Goal: Check status: Check status

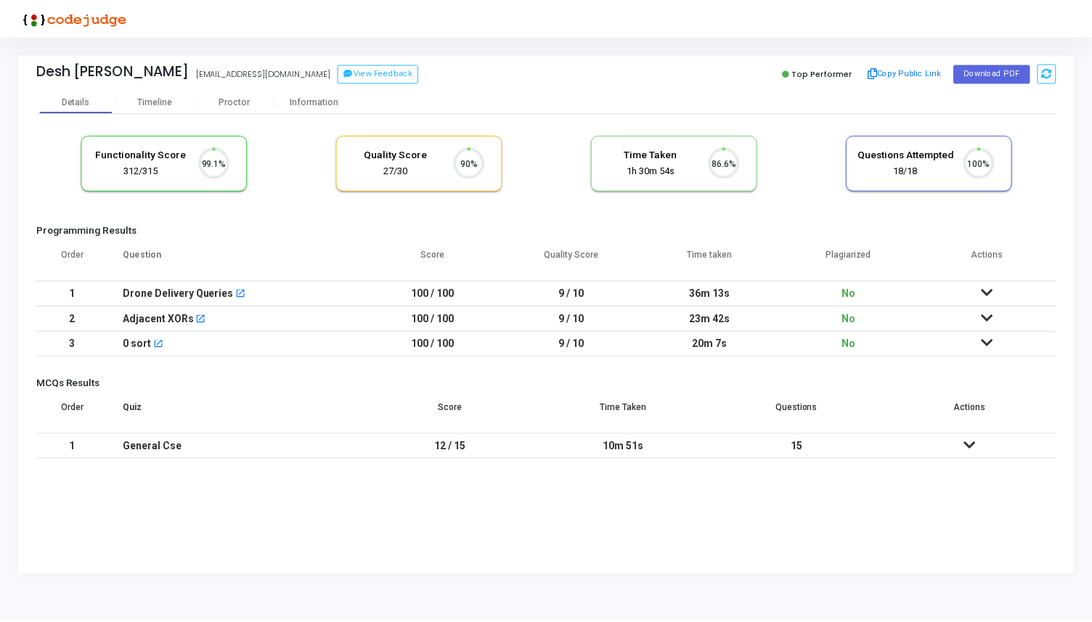
scroll to position [30, 37]
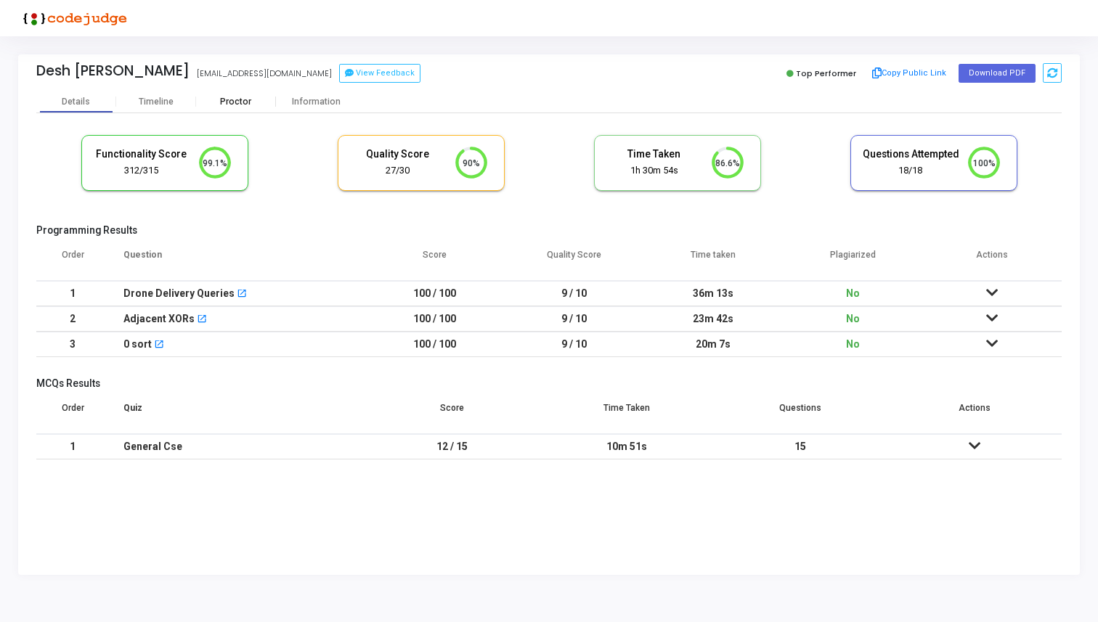
click at [234, 99] on div "Proctor" at bounding box center [236, 102] width 80 height 11
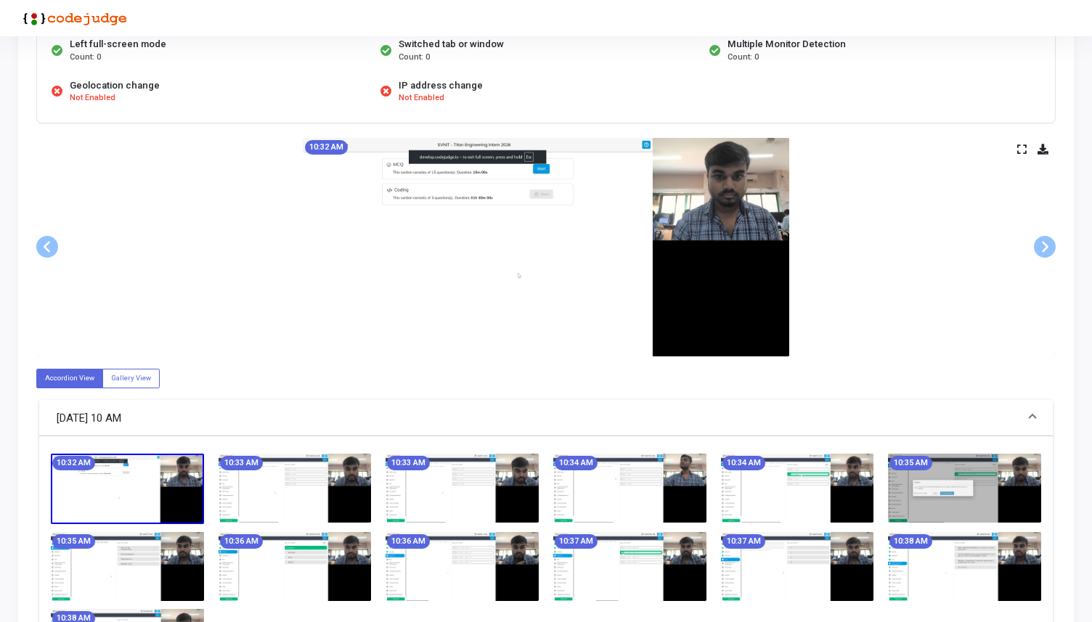
scroll to position [179, 0]
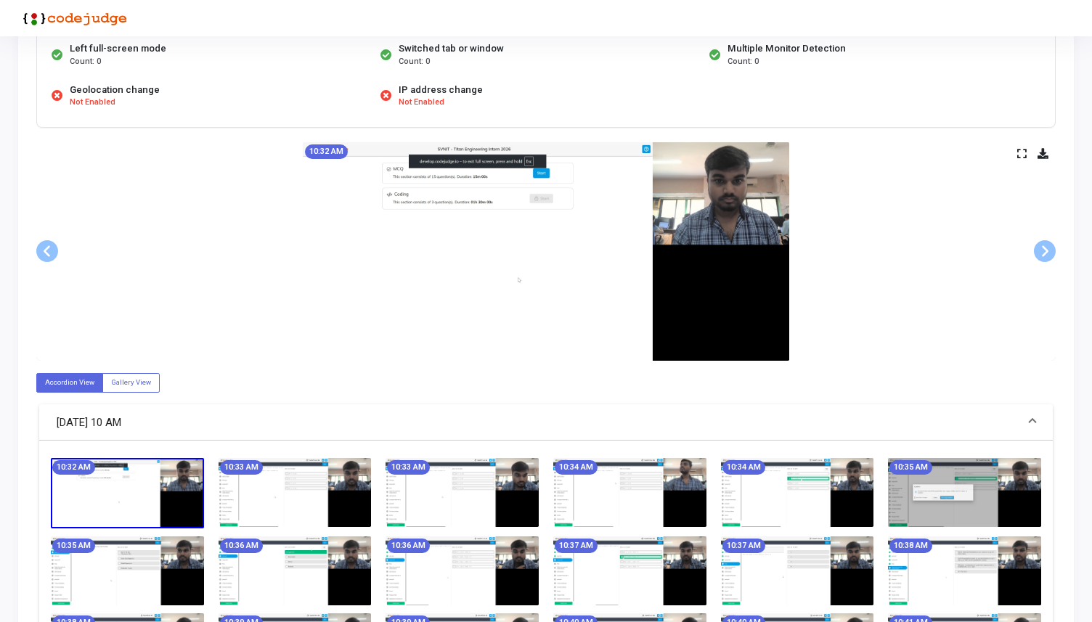
click at [1019, 156] on icon at bounding box center [1021, 154] width 9 height 8
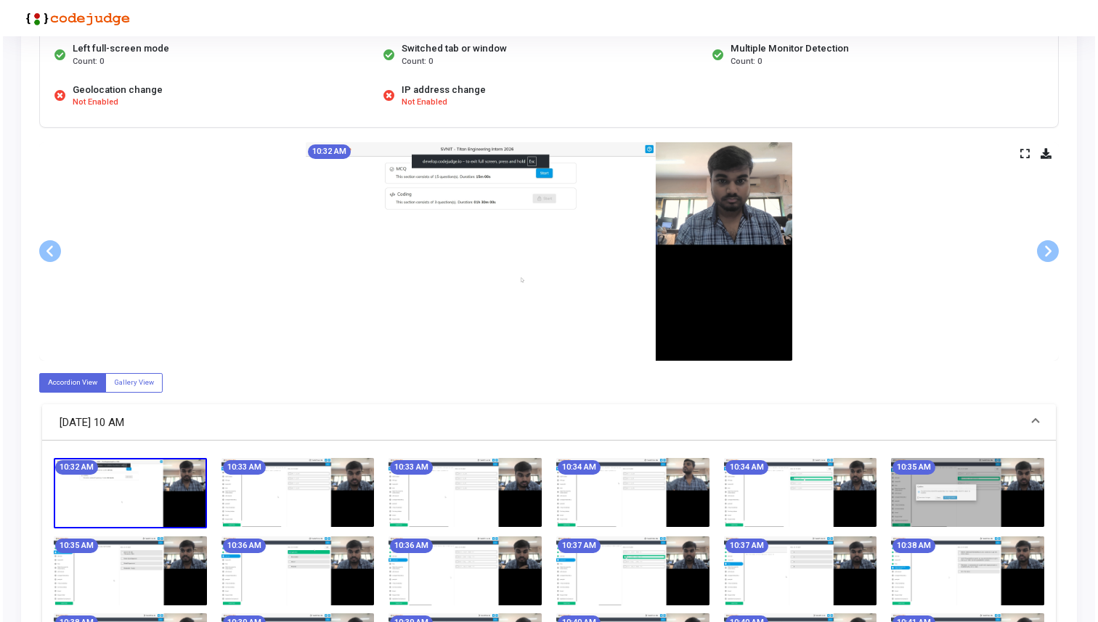
scroll to position [0, 0]
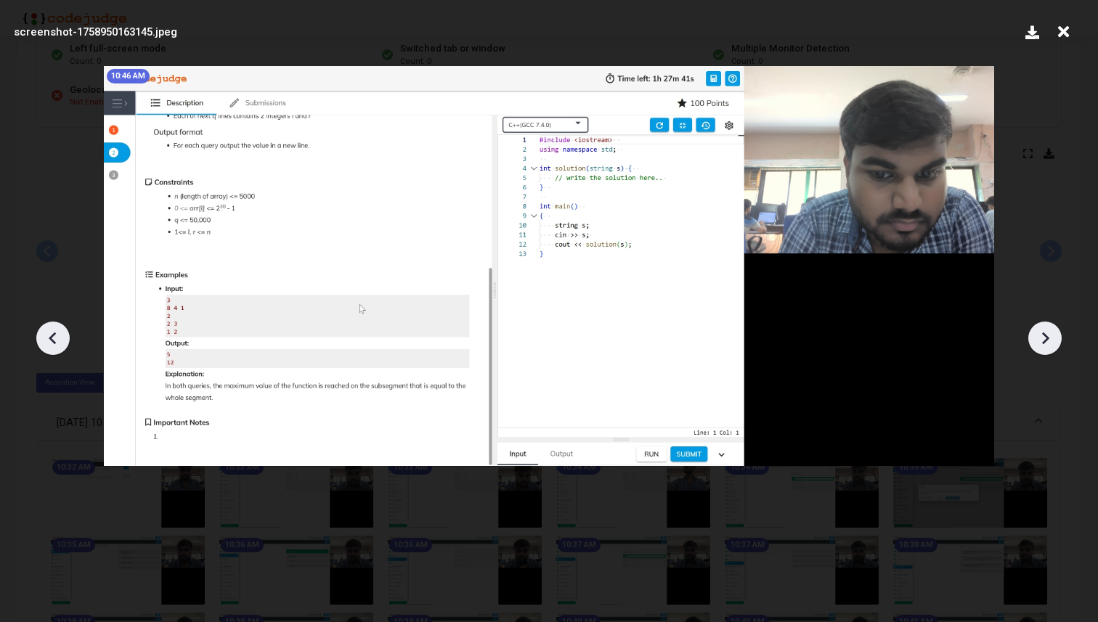
click at [1066, 28] on icon at bounding box center [1063, 32] width 23 height 28
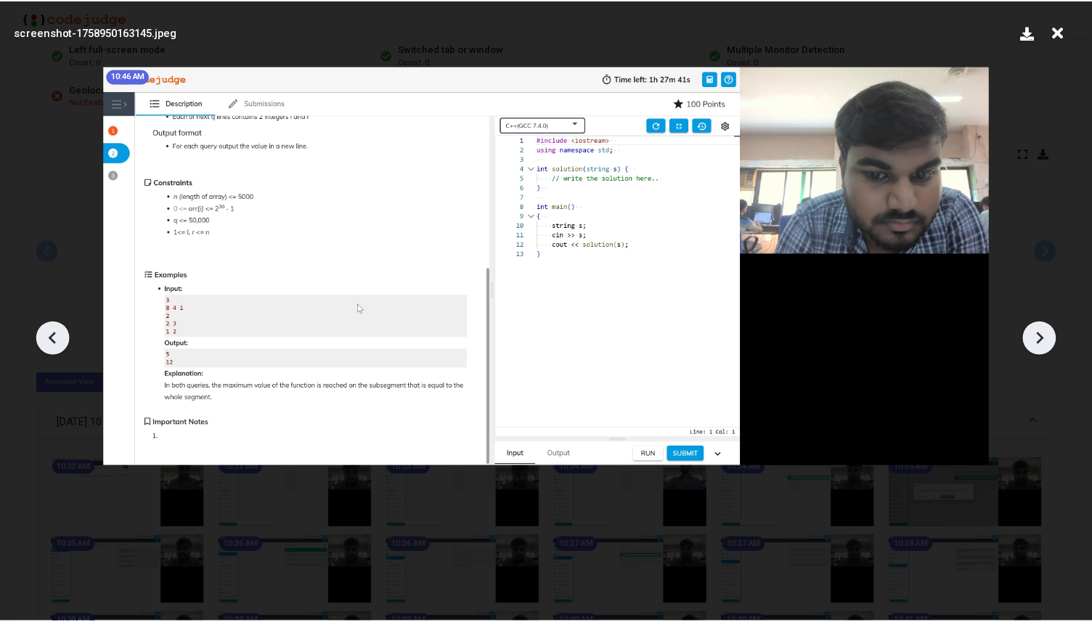
scroll to position [179, 0]
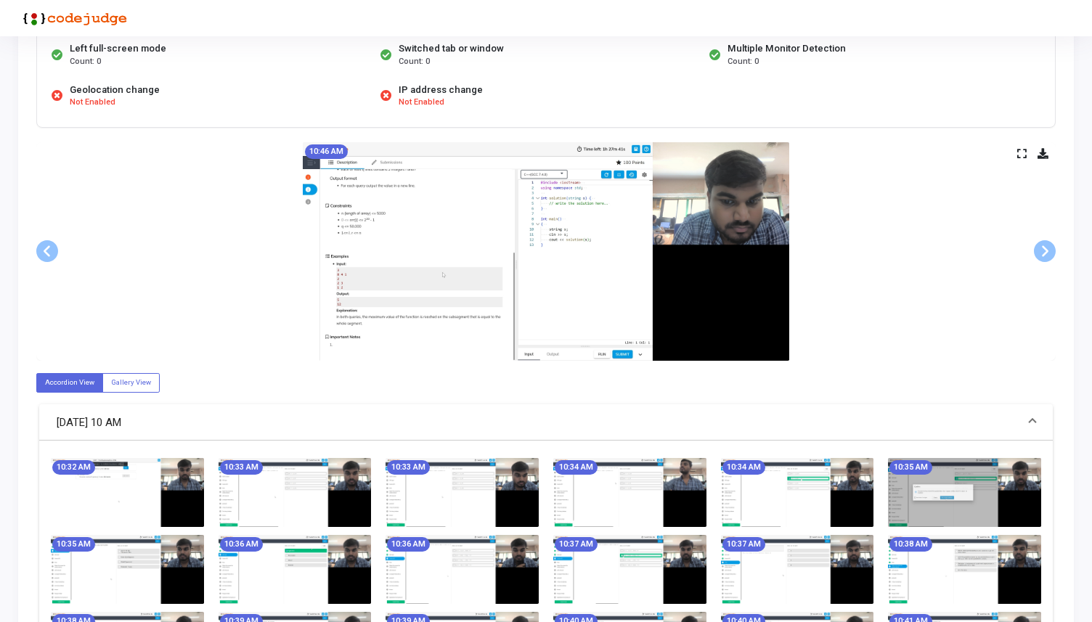
click at [1024, 150] on icon at bounding box center [1021, 154] width 9 height 8
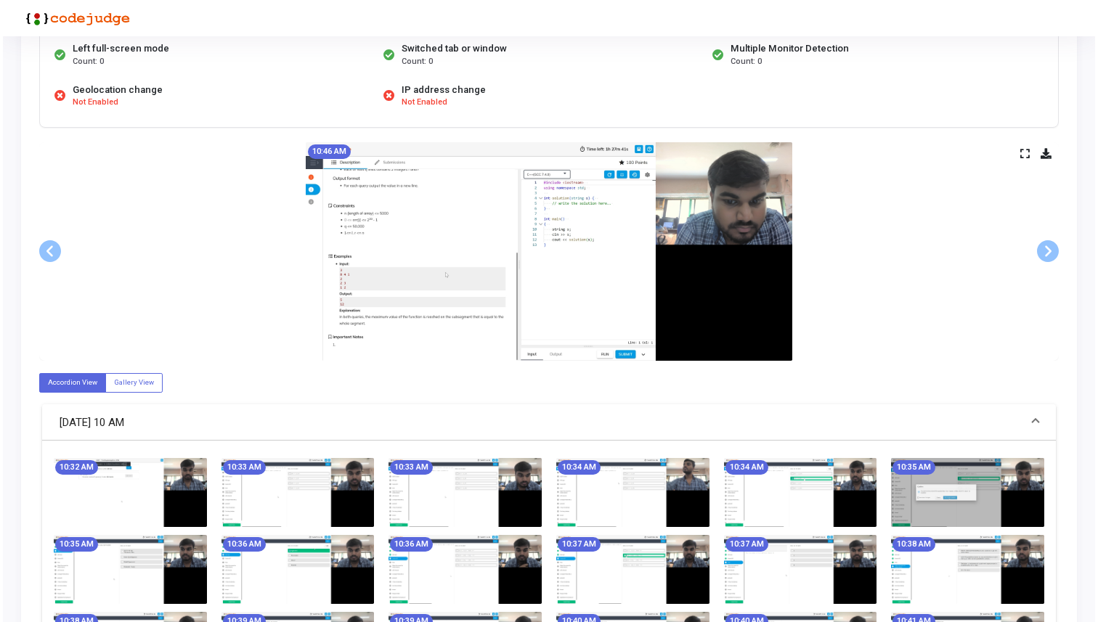
scroll to position [0, 0]
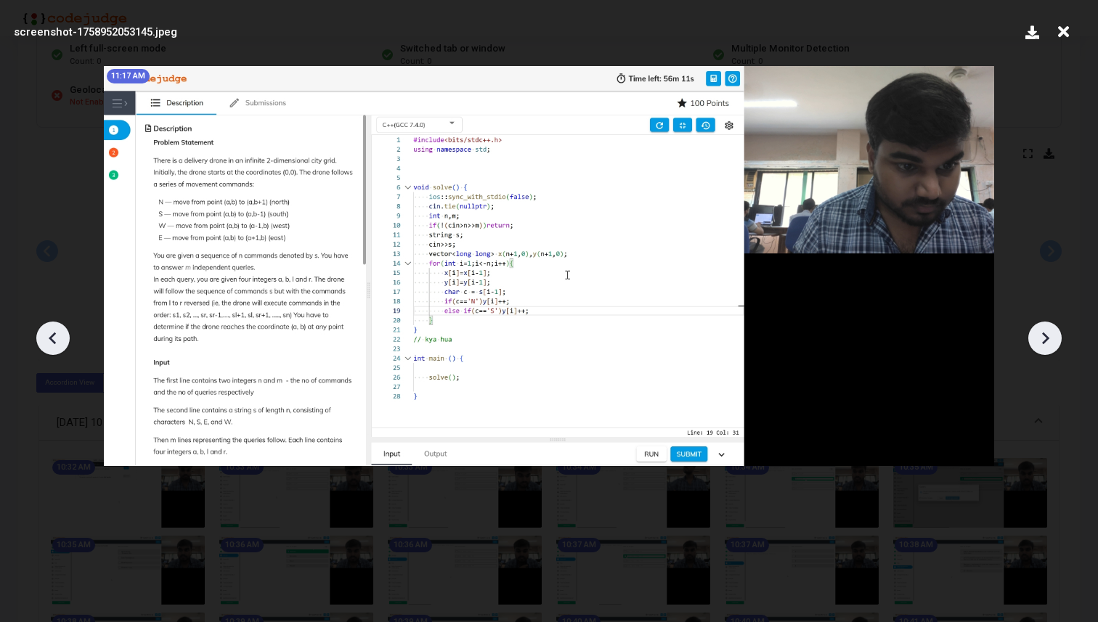
click at [1062, 28] on icon at bounding box center [1063, 32] width 23 height 28
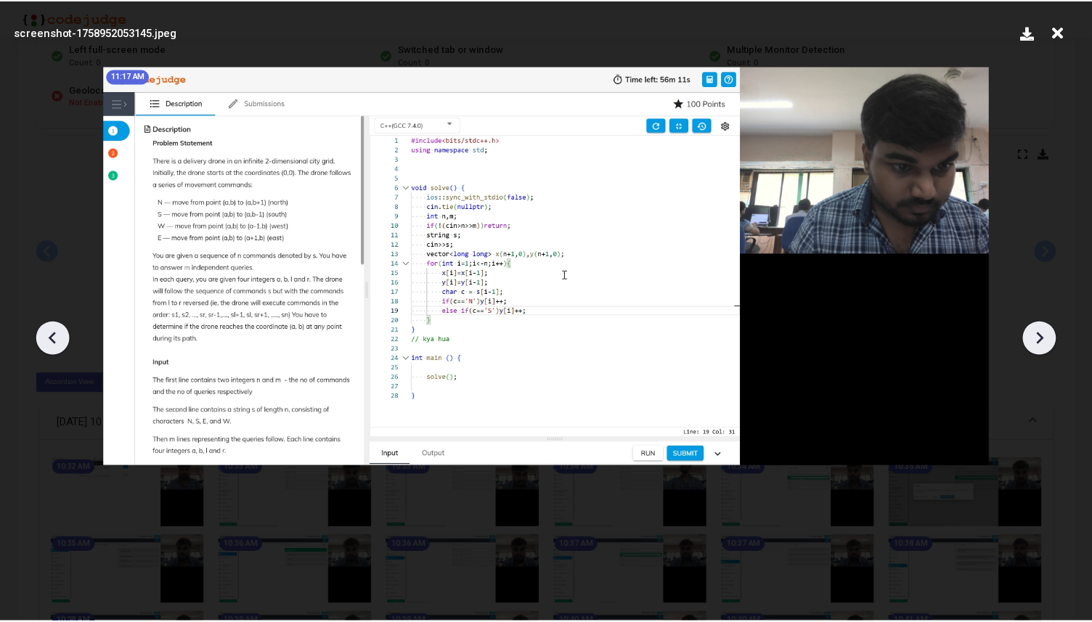
scroll to position [179, 0]
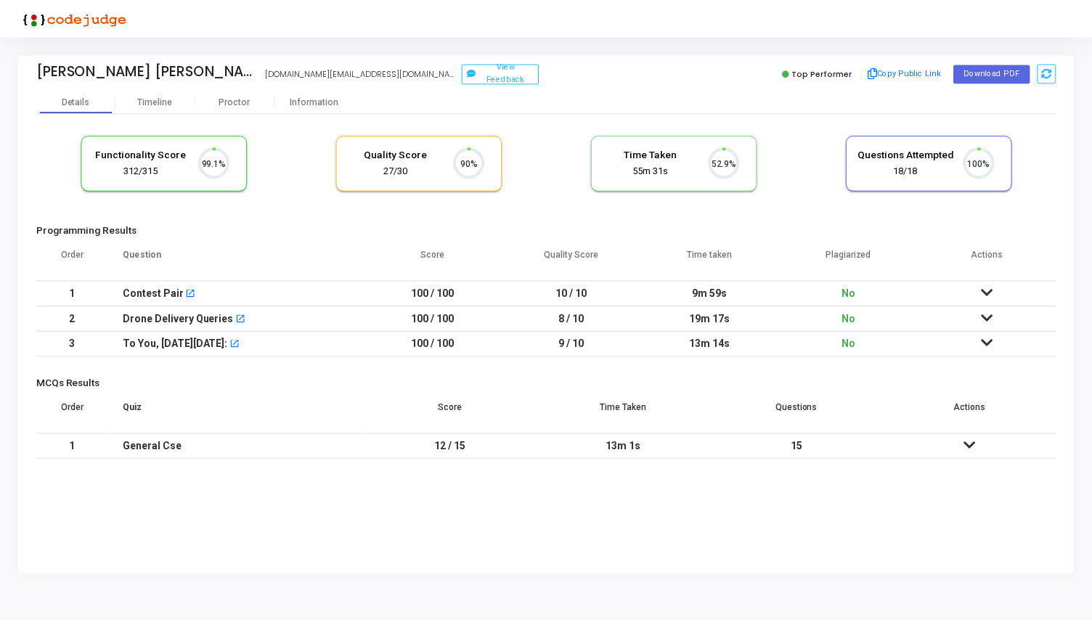
scroll to position [30, 37]
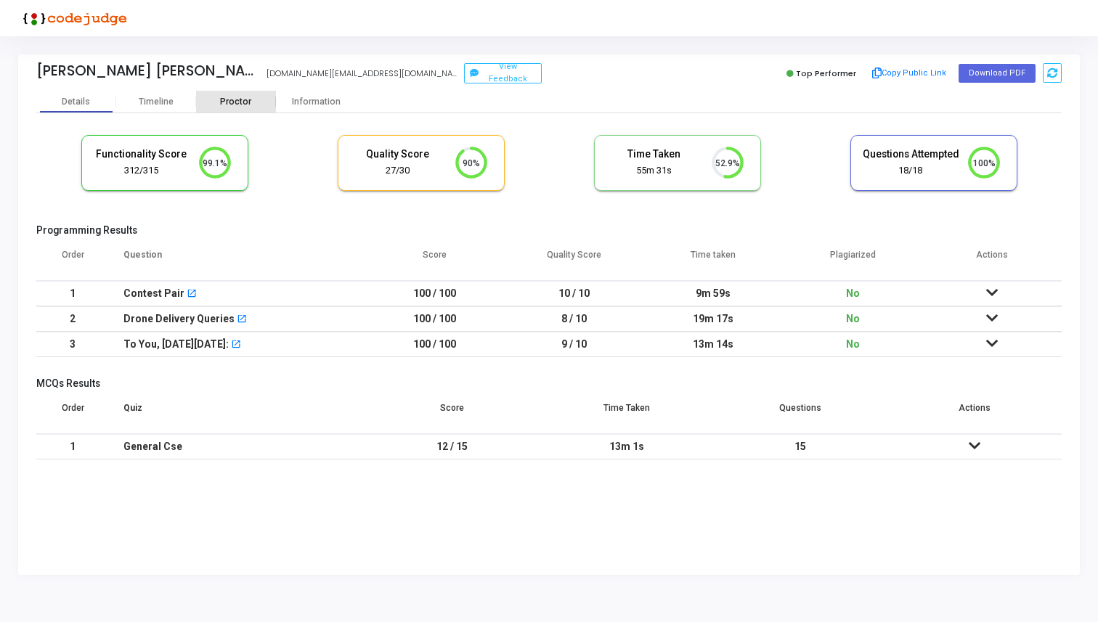
click at [243, 105] on div "Proctor" at bounding box center [236, 102] width 80 height 11
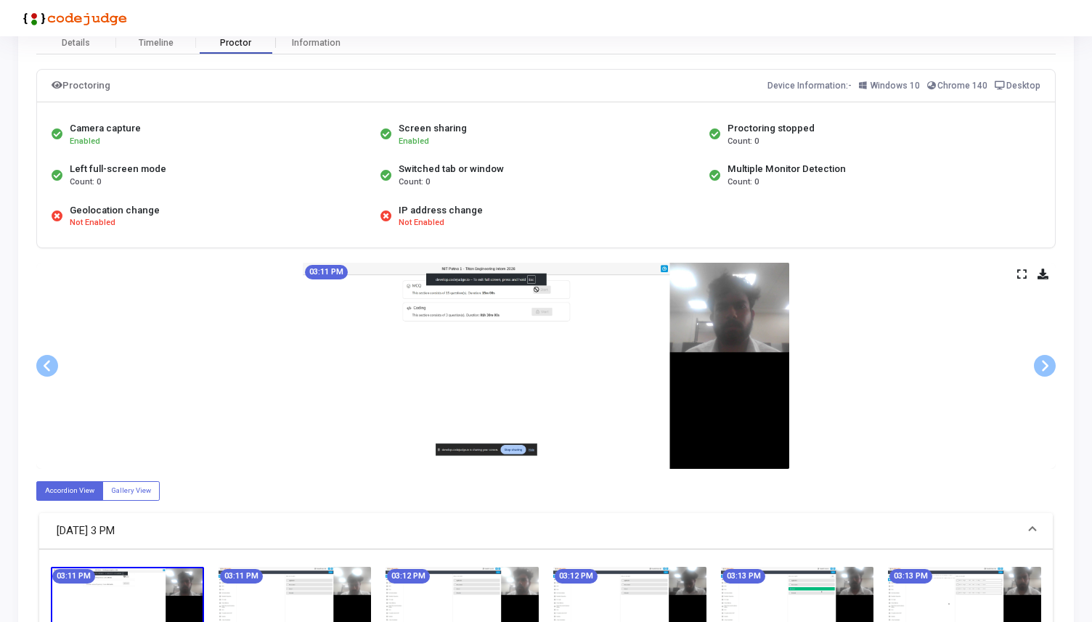
scroll to position [75, 0]
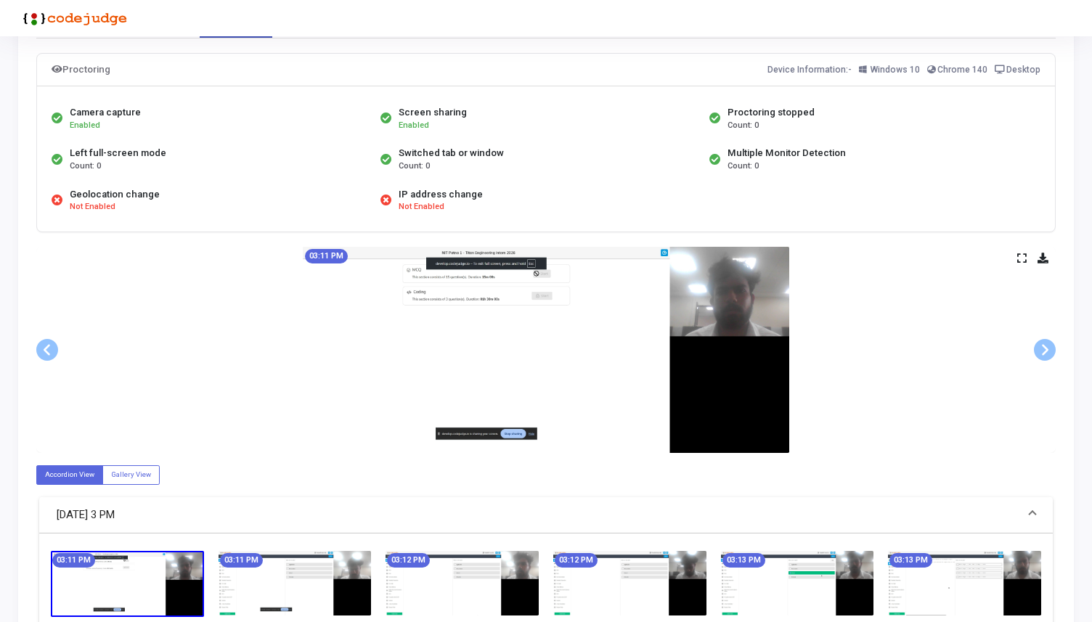
click at [1024, 258] on icon at bounding box center [1021, 258] width 9 height 8
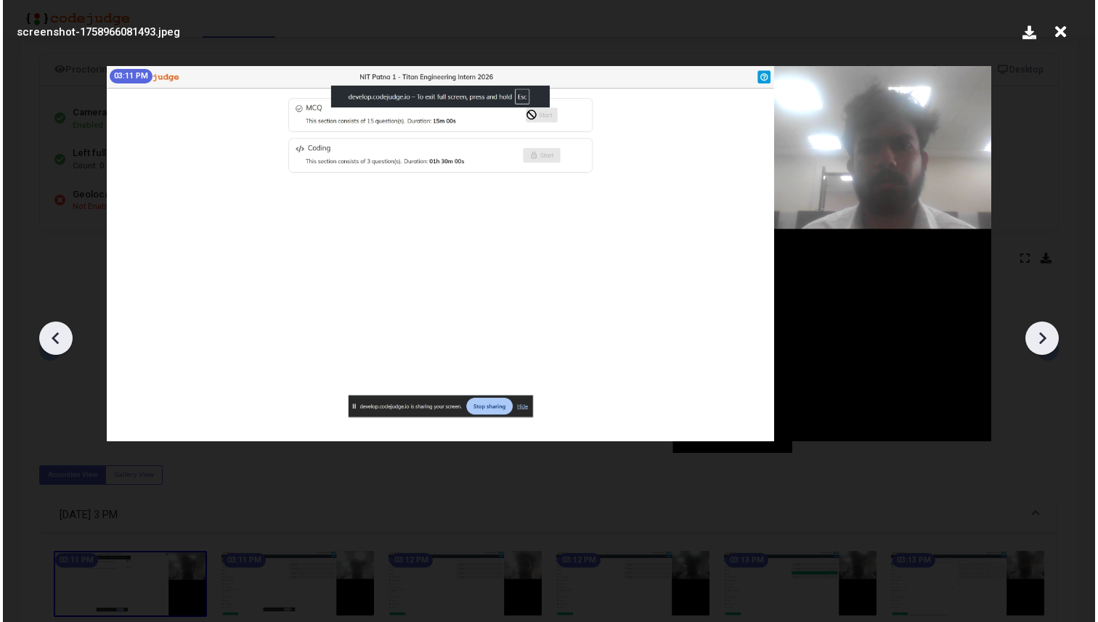
scroll to position [0, 0]
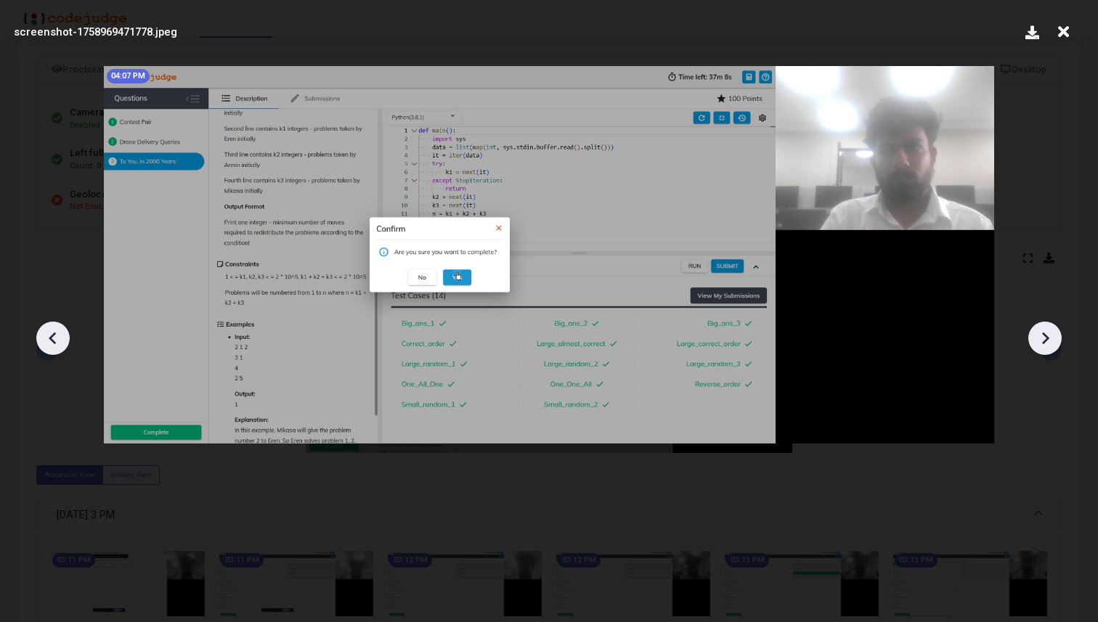
click at [1067, 30] on icon at bounding box center [1063, 32] width 23 height 28
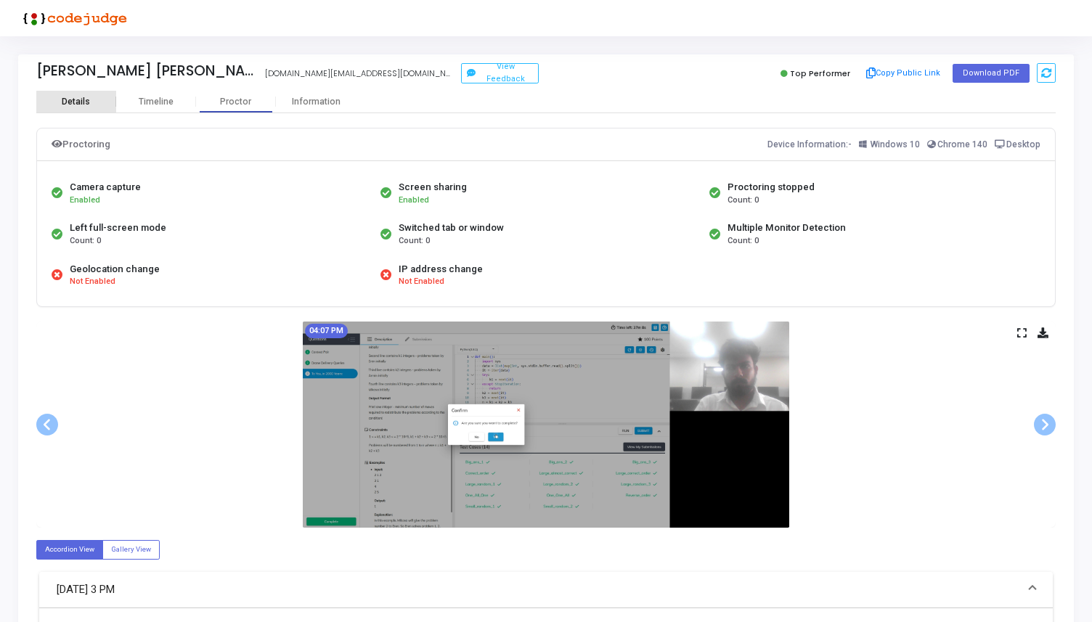
click at [90, 104] on div "Details" at bounding box center [76, 102] width 80 height 11
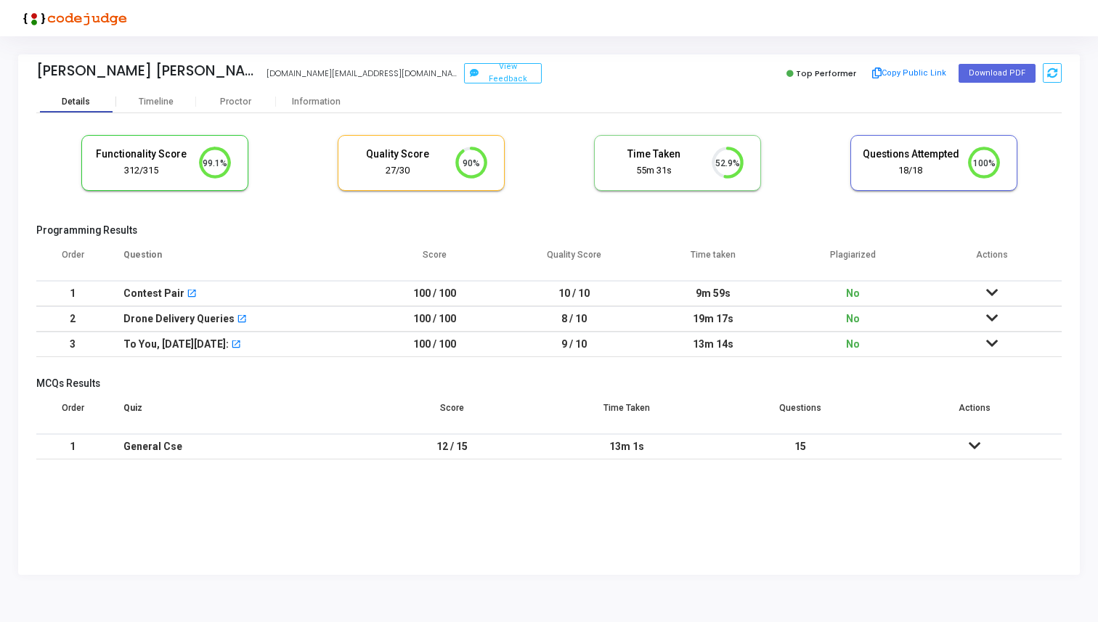
scroll to position [30, 37]
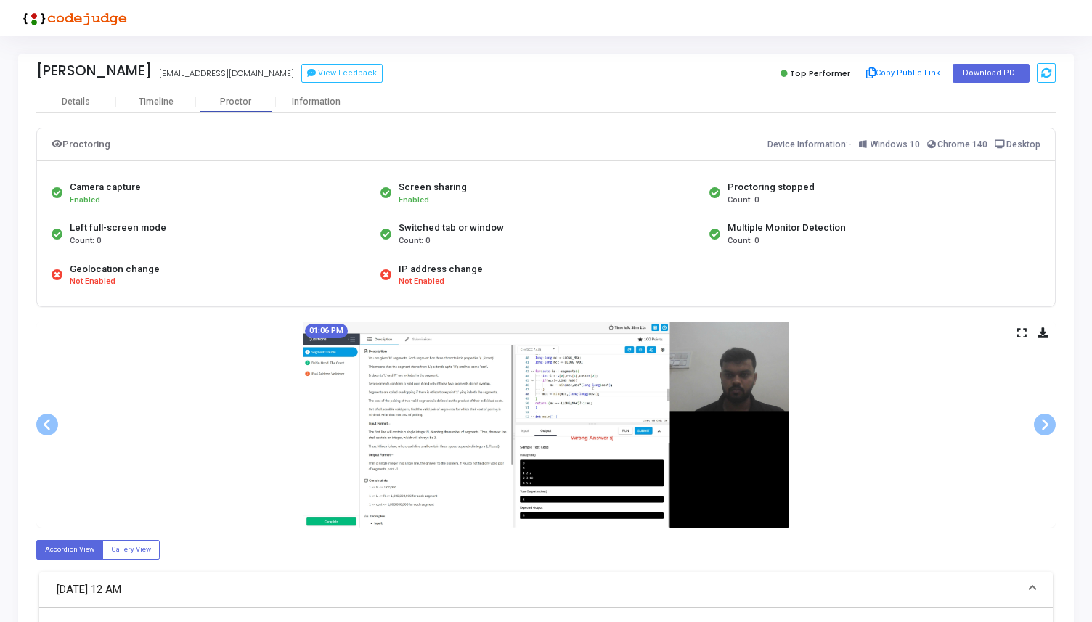
scroll to position [113, 0]
